Goal: Task Accomplishment & Management: Use online tool/utility

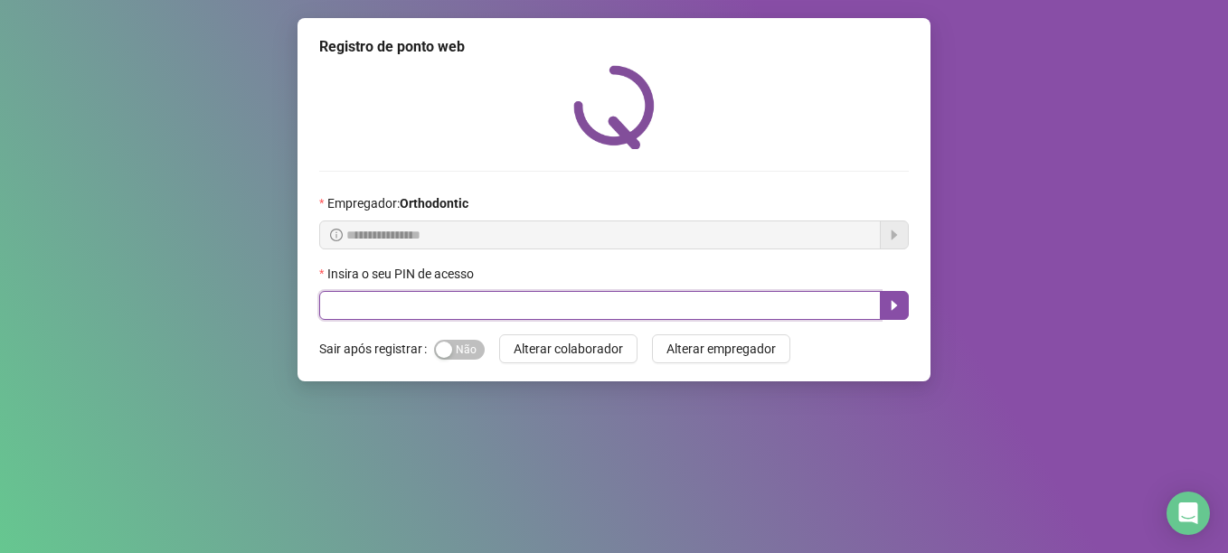
click at [430, 297] on input "text" at bounding box center [599, 305] width 561 height 29
type input "*****"
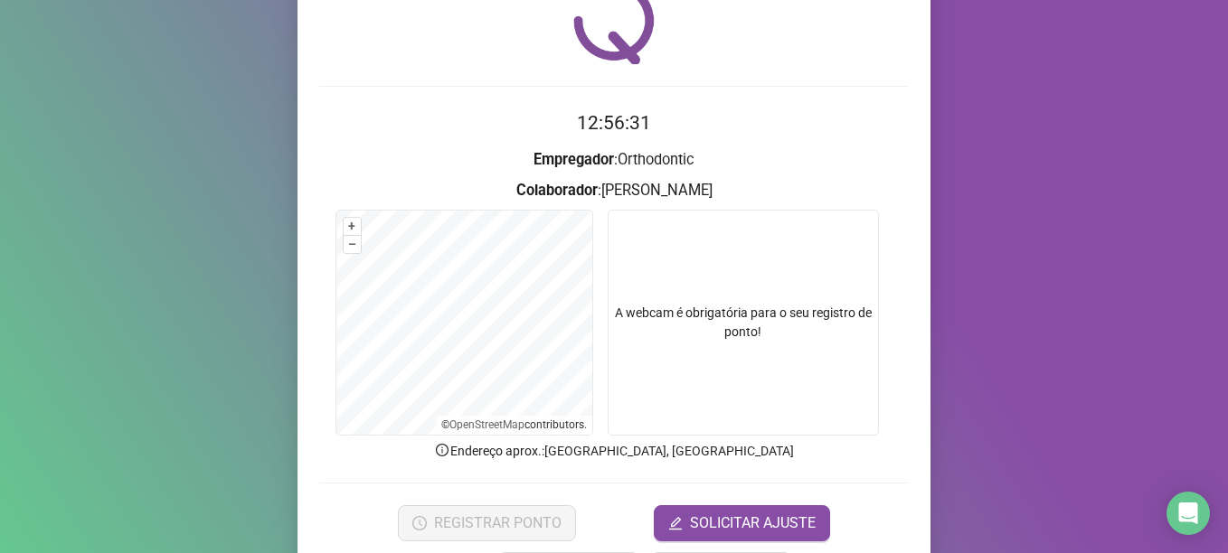
scroll to position [153, 0]
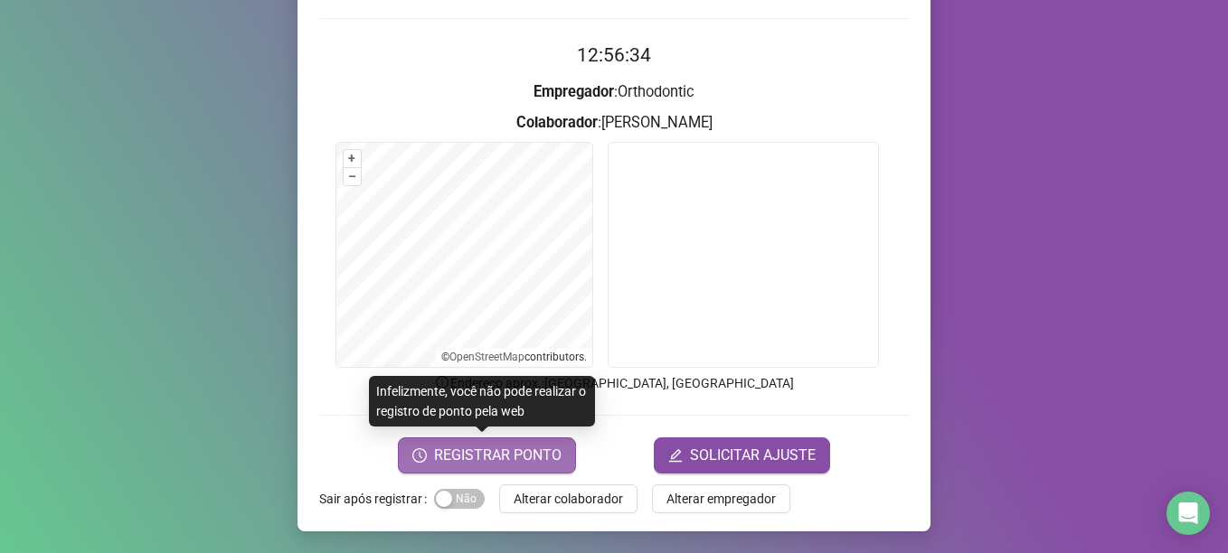
click at [507, 457] on span "REGISTRAR PONTO" at bounding box center [497, 456] width 127 height 22
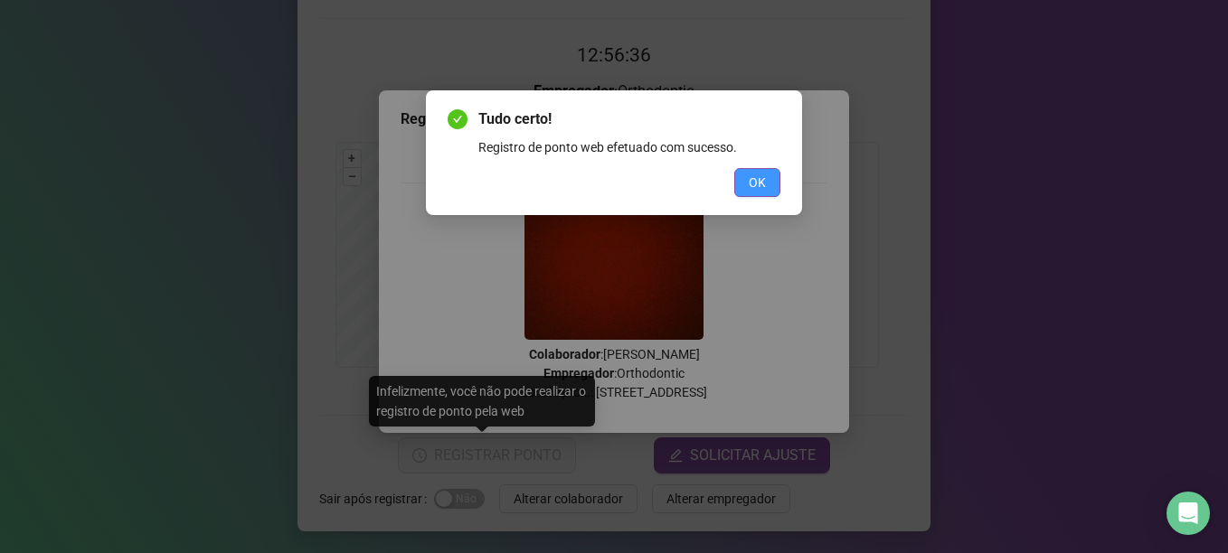
click at [765, 172] on button "OK" at bounding box center [757, 182] width 46 height 29
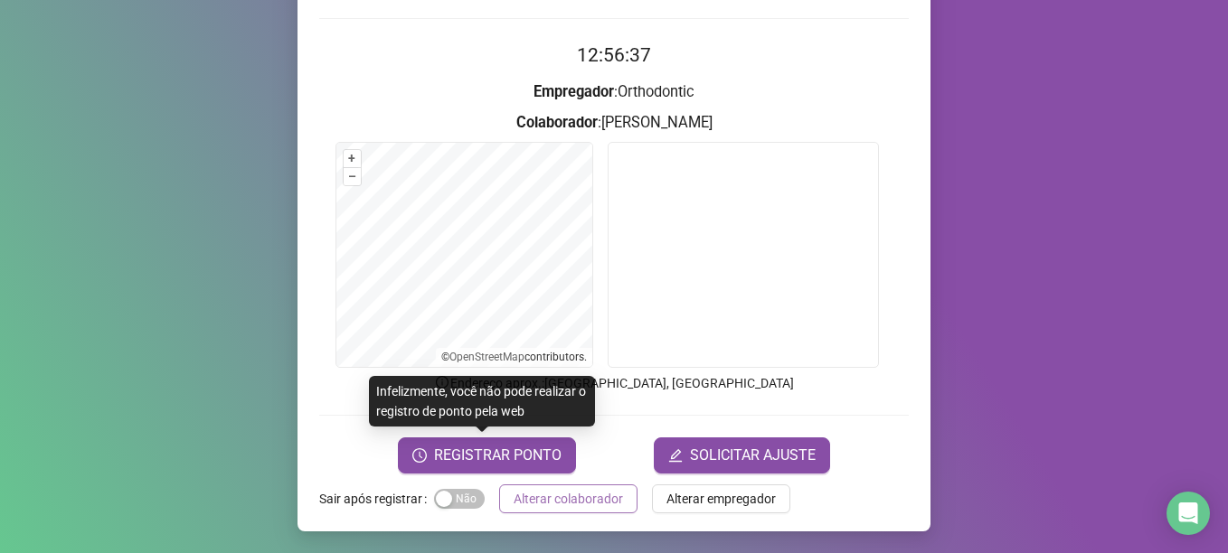
click at [552, 489] on span "Alterar colaborador" at bounding box center [568, 499] width 109 height 20
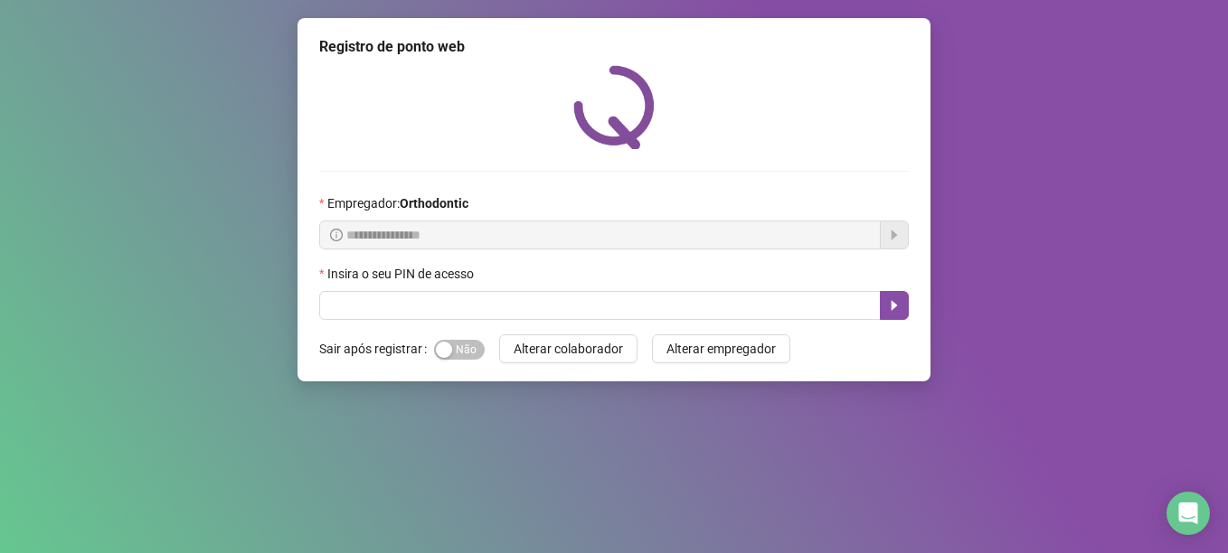
scroll to position [0, 0]
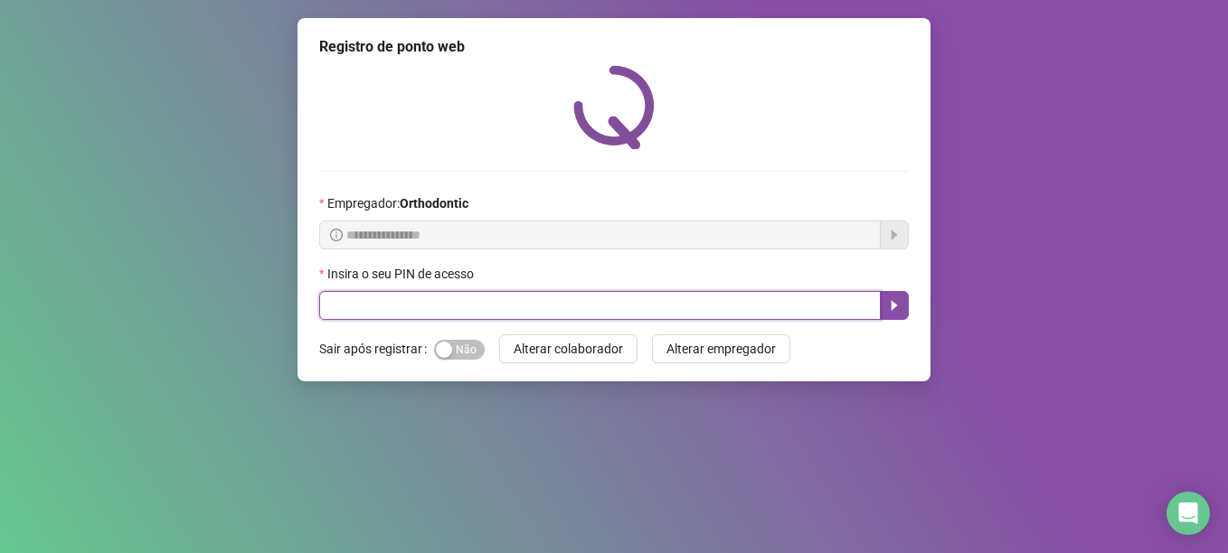
drag, startPoint x: 599, startPoint y: 299, endPoint x: 397, endPoint y: 201, distance: 225.2
click at [560, 288] on div "Insira o seu PIN de acesso" at bounding box center [613, 292] width 589 height 56
type input "*****"
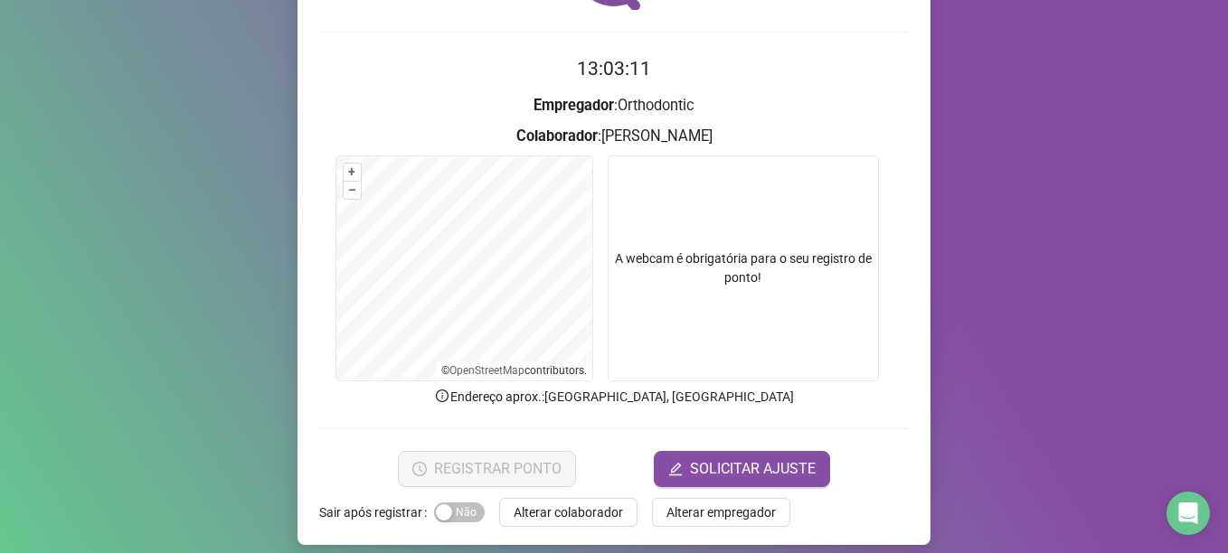
scroll to position [153, 0]
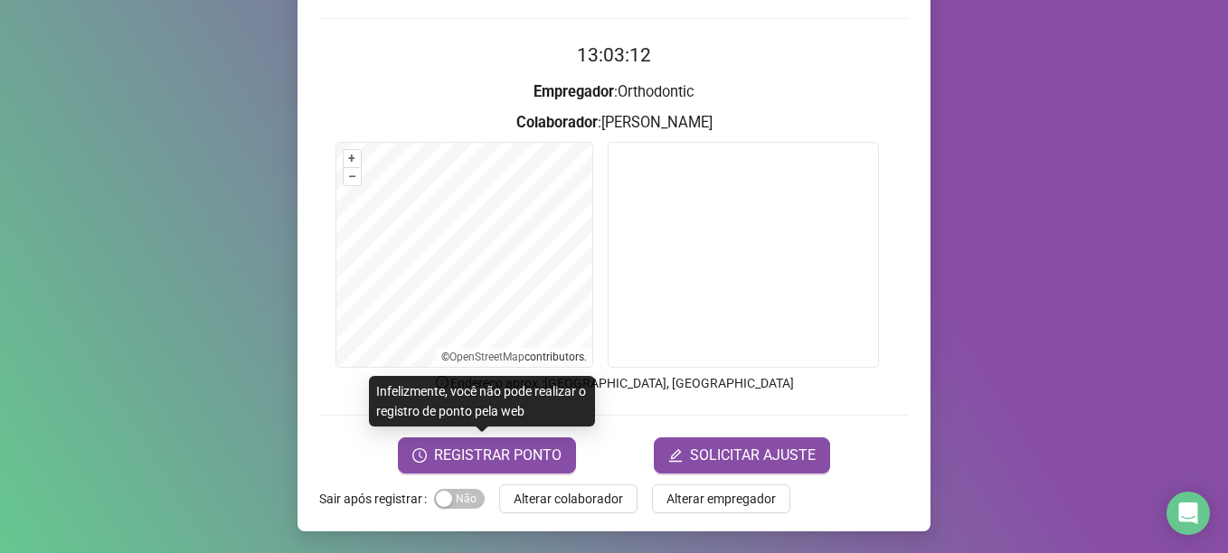
drag, startPoint x: 514, startPoint y: 448, endPoint x: 534, endPoint y: 401, distance: 51.0
click at [515, 448] on span "REGISTRAR PONTO" at bounding box center [497, 456] width 127 height 22
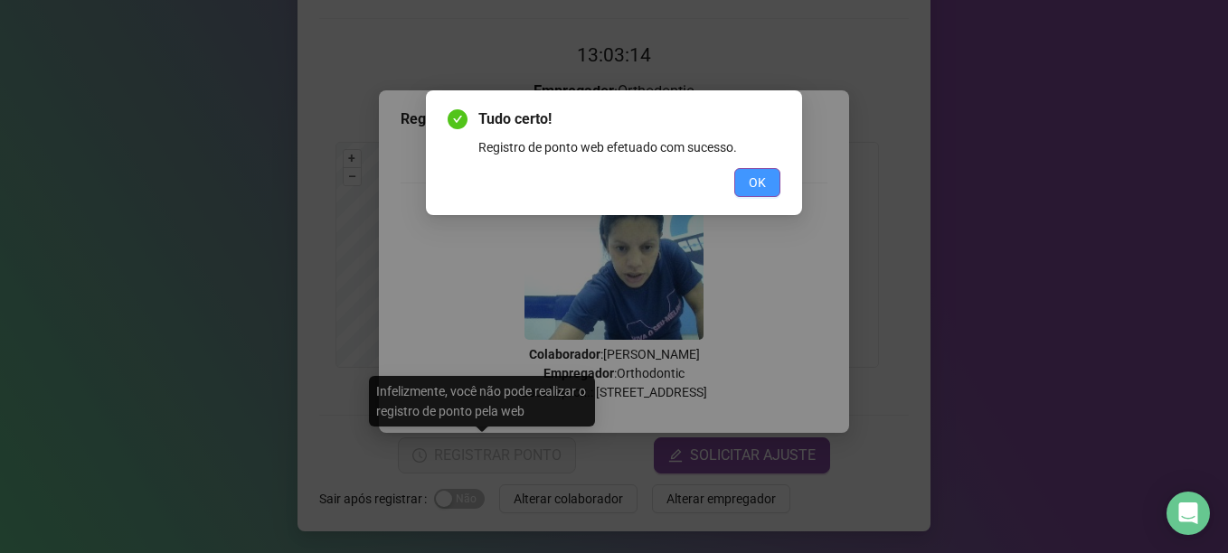
click at [745, 171] on button "OK" at bounding box center [757, 182] width 46 height 29
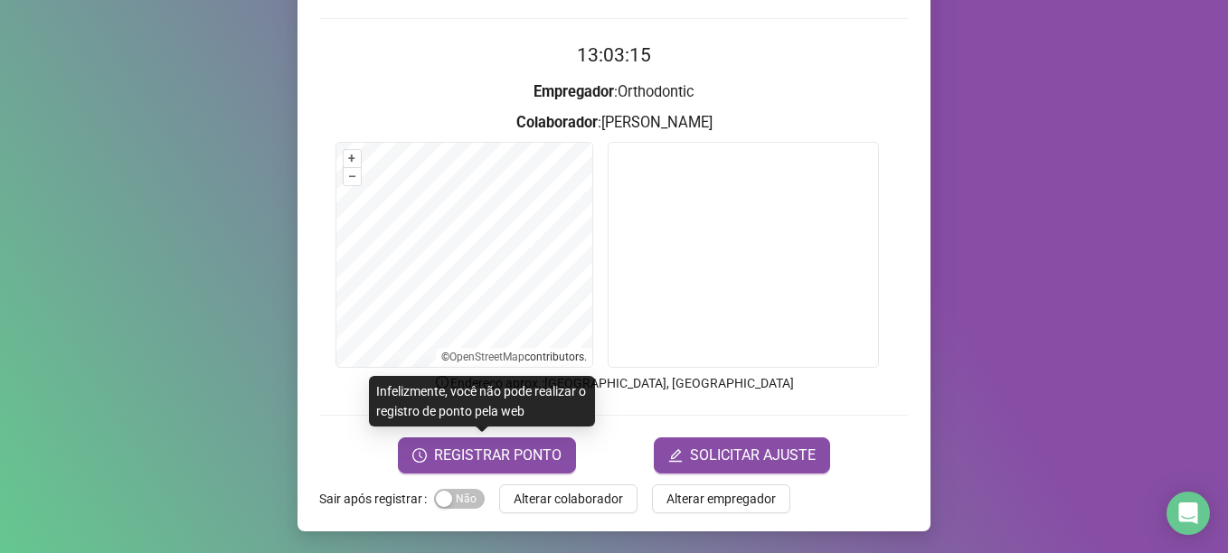
drag, startPoint x: 578, startPoint y: 499, endPoint x: 564, endPoint y: 494, distance: 14.6
click at [568, 495] on span "Alterar colaborador" at bounding box center [568, 499] width 109 height 20
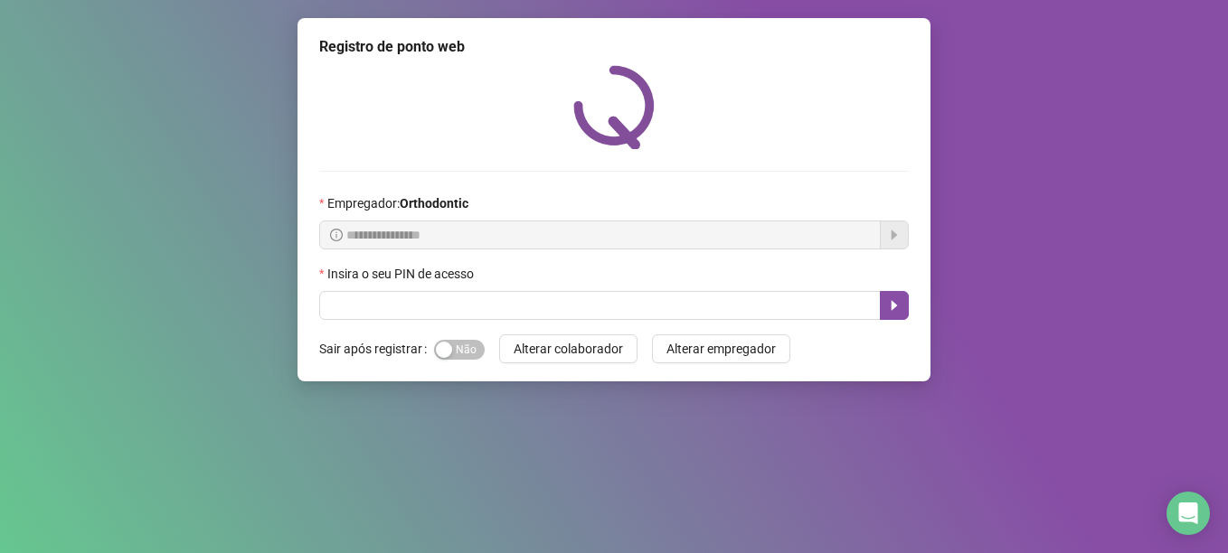
scroll to position [0, 0]
